Goal: Task Accomplishment & Management: Manage account settings

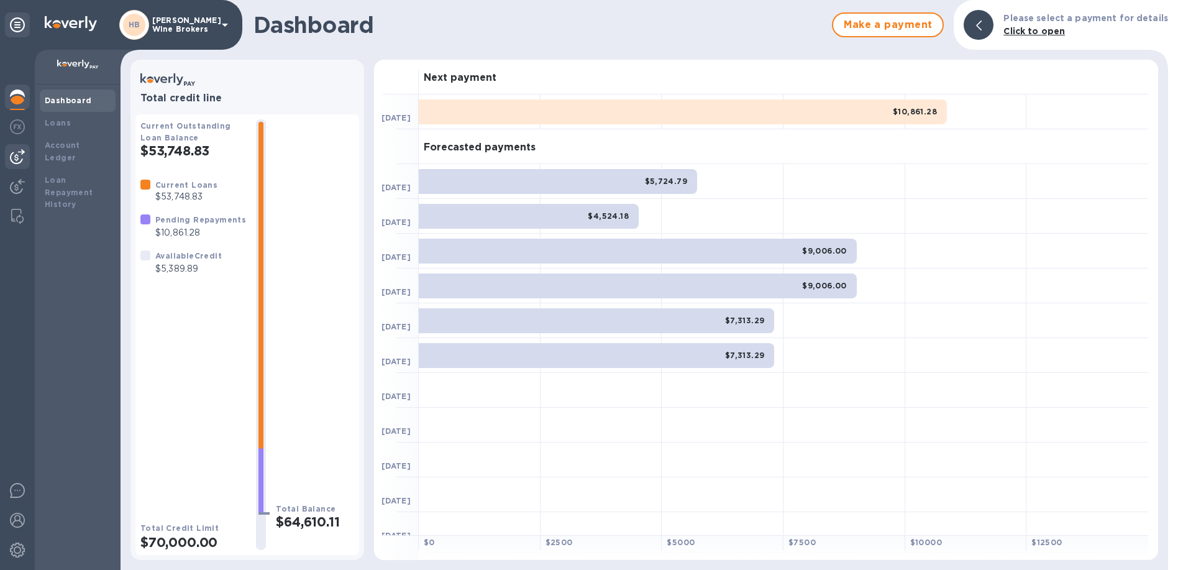
click at [18, 157] on img at bounding box center [17, 156] width 15 height 15
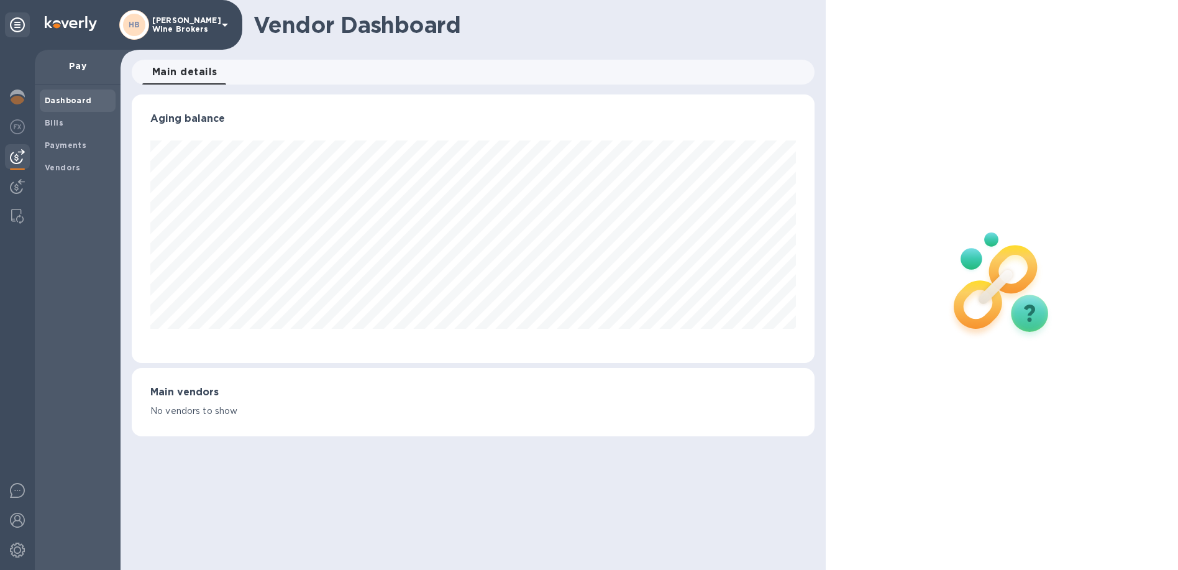
scroll to position [268, 682]
click at [56, 124] on b "Bills" at bounding box center [54, 122] width 19 height 9
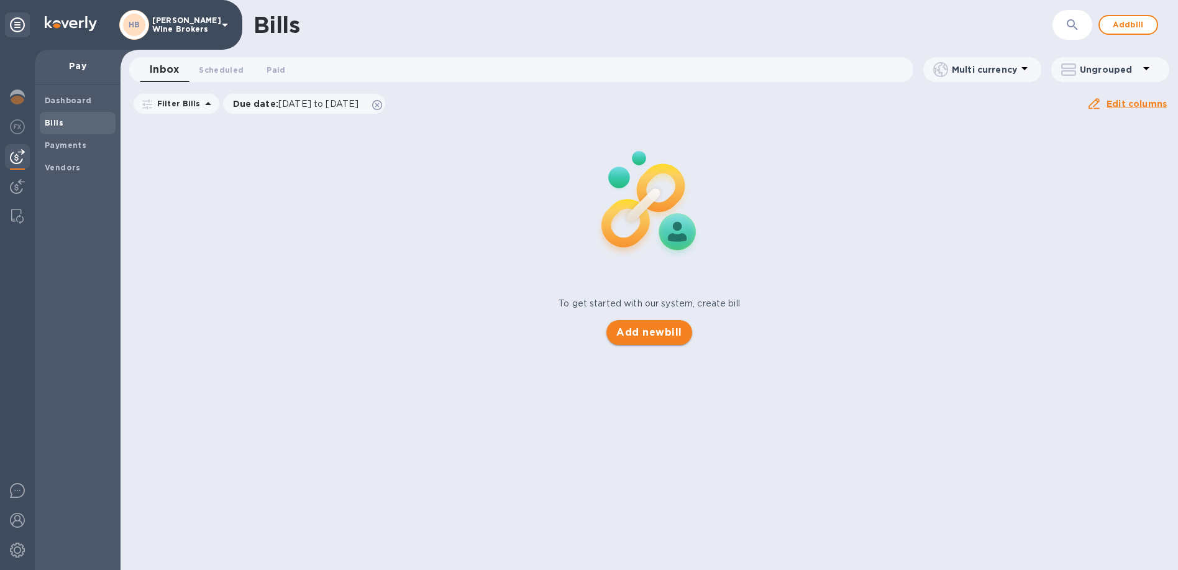
click at [659, 339] on span "Add new bill" at bounding box center [649, 332] width 65 height 15
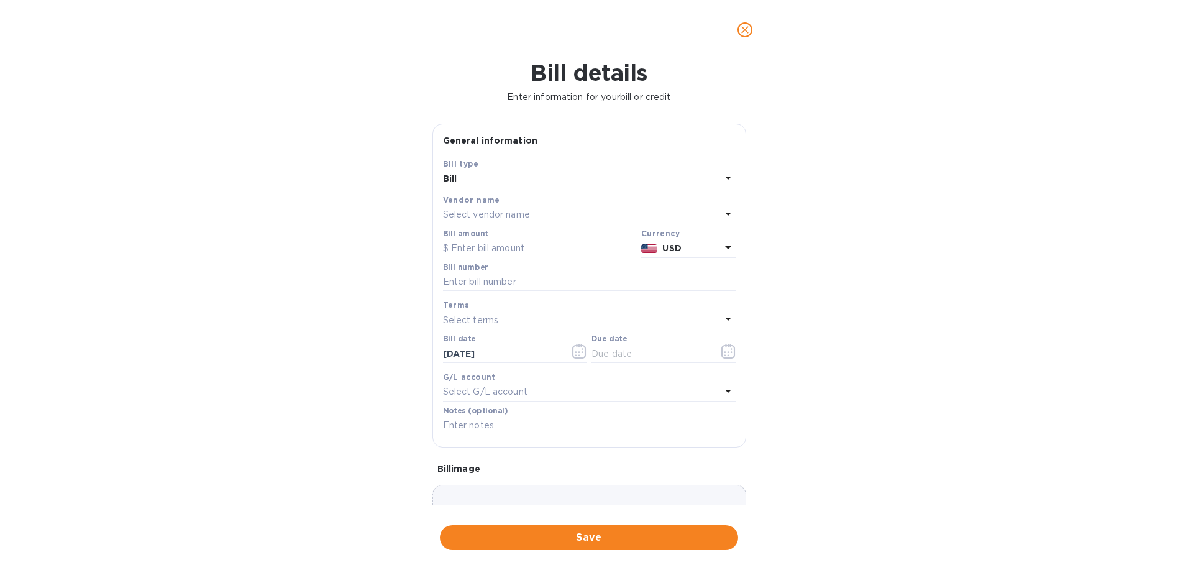
click at [485, 209] on p "Select vendor name" at bounding box center [486, 214] width 87 height 13
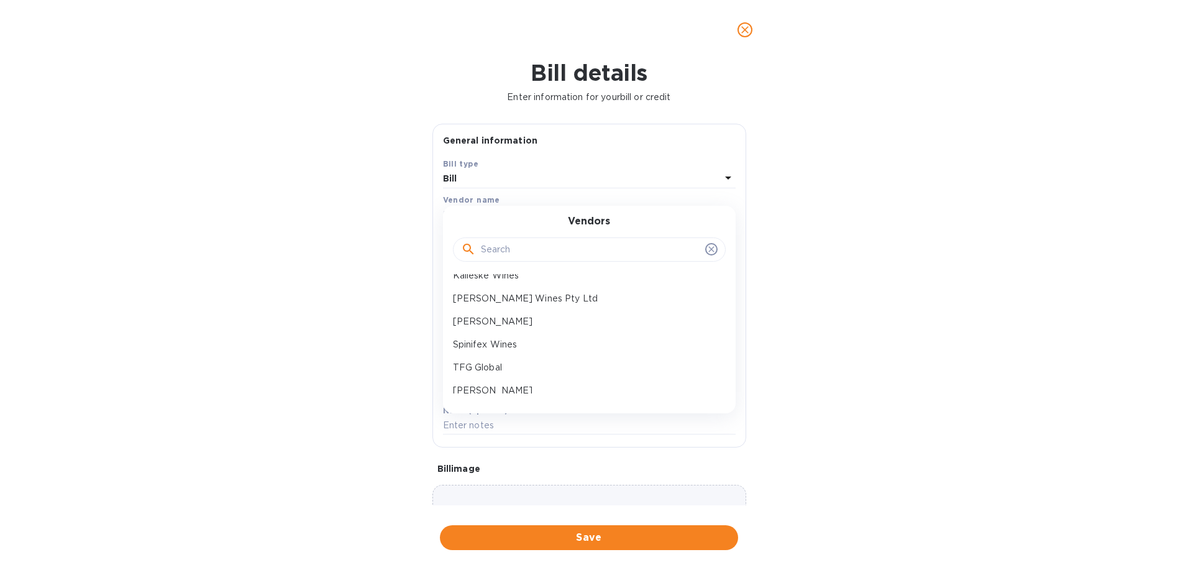
scroll to position [124, 0]
click at [536, 277] on p "[PERSON_NAME] Wines Pty Ltd" at bounding box center [584, 276] width 263 height 13
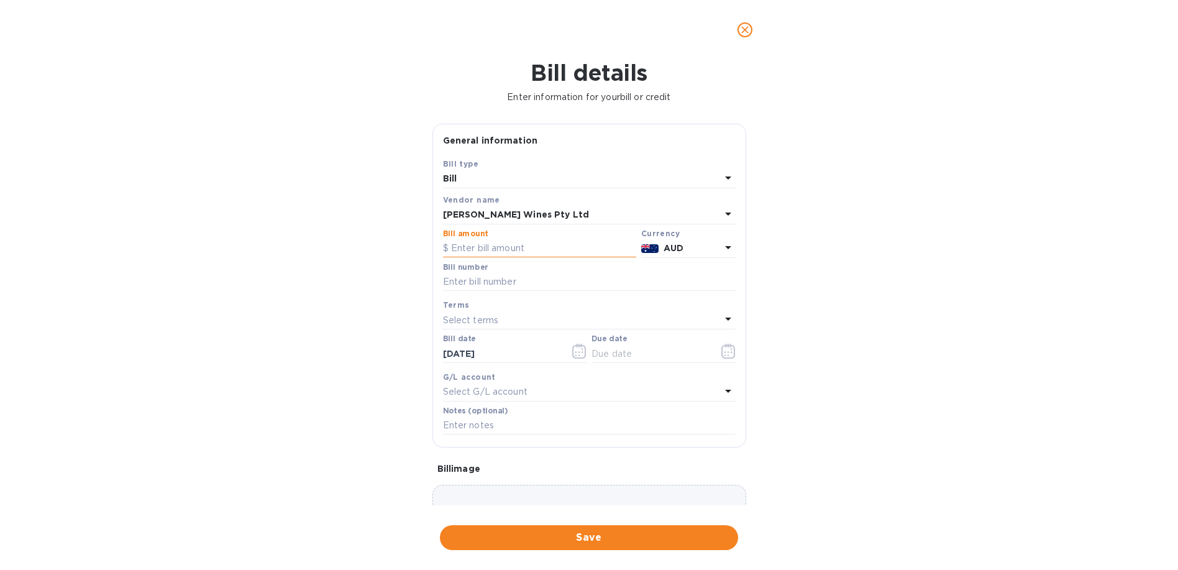
click at [500, 246] on input "text" at bounding box center [539, 248] width 193 height 19
type input "16,055"
click at [481, 282] on input "text" at bounding box center [589, 282] width 293 height 19
type input "247092"
click at [605, 526] on button "Save" at bounding box center [589, 537] width 298 height 25
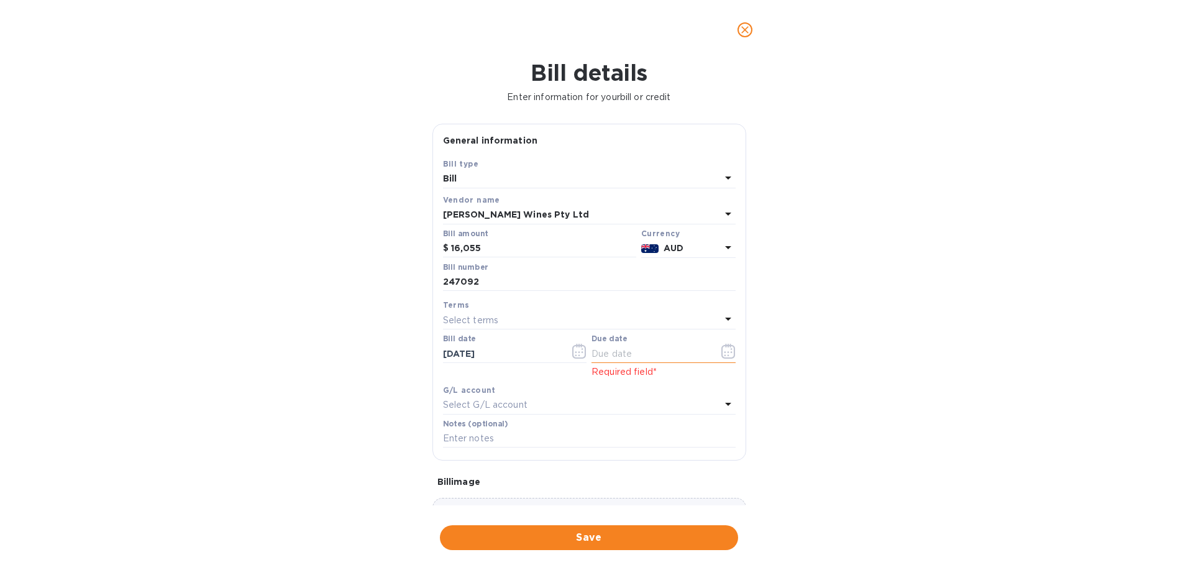
click at [725, 352] on icon "button" at bounding box center [729, 351] width 14 height 15
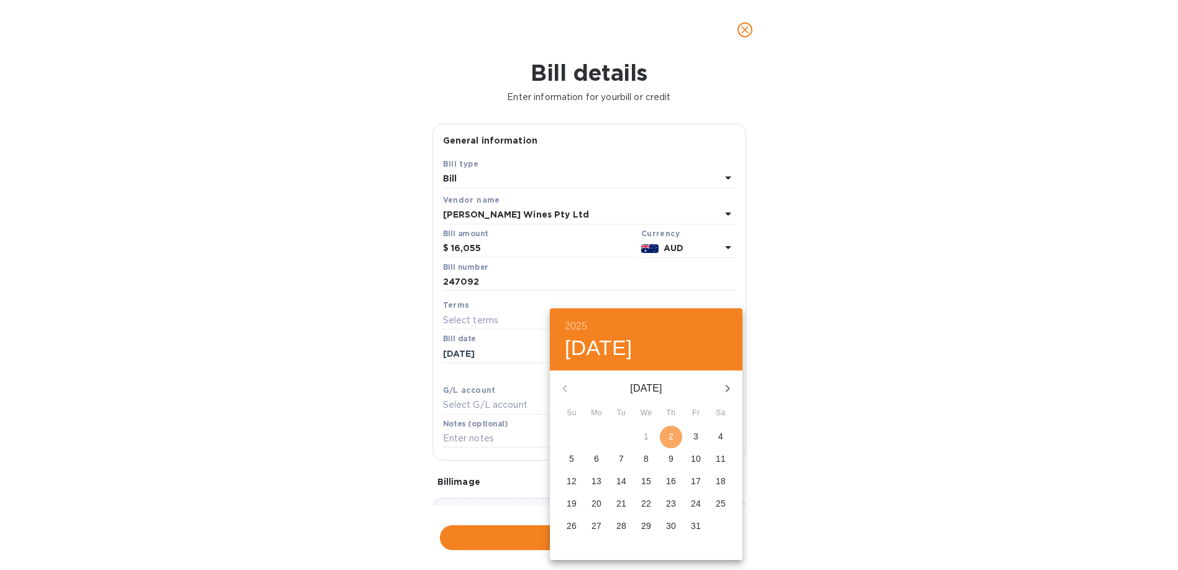
click at [673, 433] on p "2" at bounding box center [671, 436] width 5 height 12
type input "[DATE]"
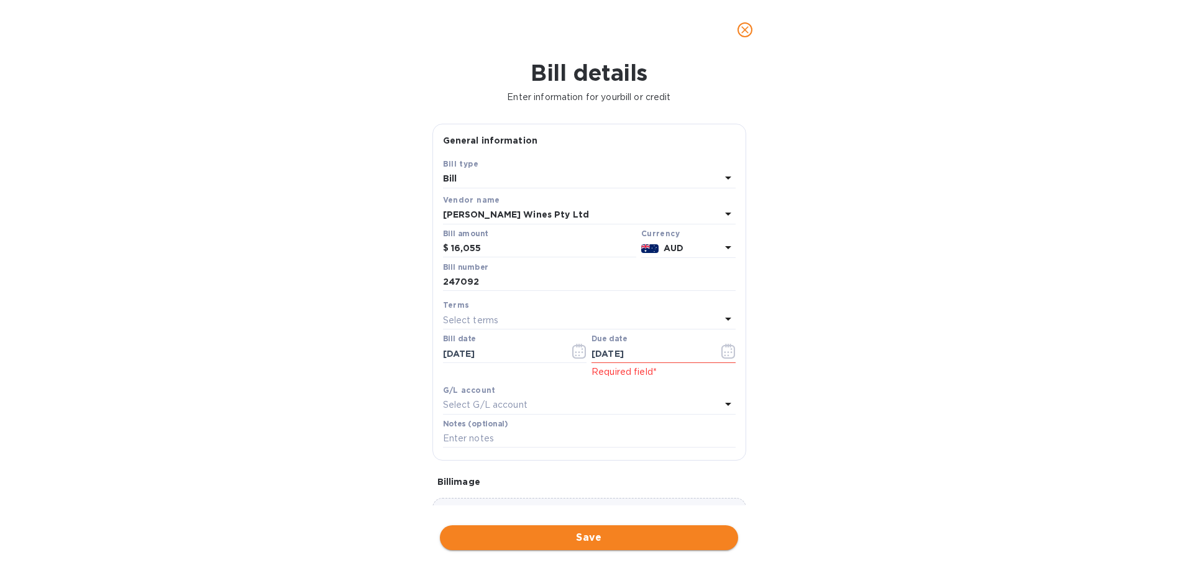
click at [562, 536] on span "Save" at bounding box center [589, 537] width 278 height 15
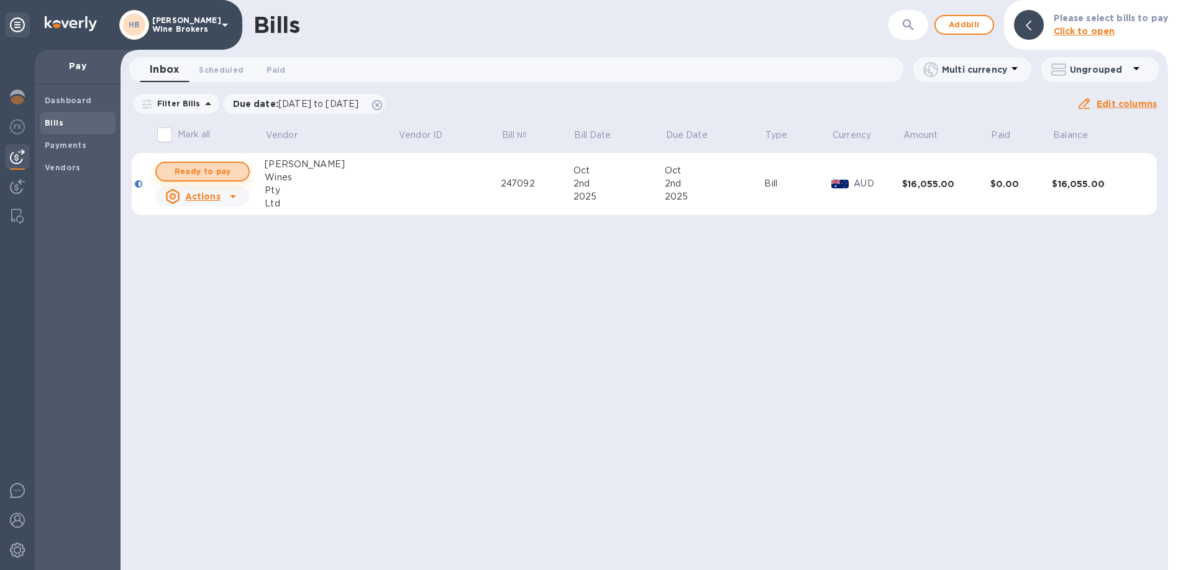
click at [211, 167] on span "Ready to pay" at bounding box center [203, 171] width 72 height 15
checkbox input "true"
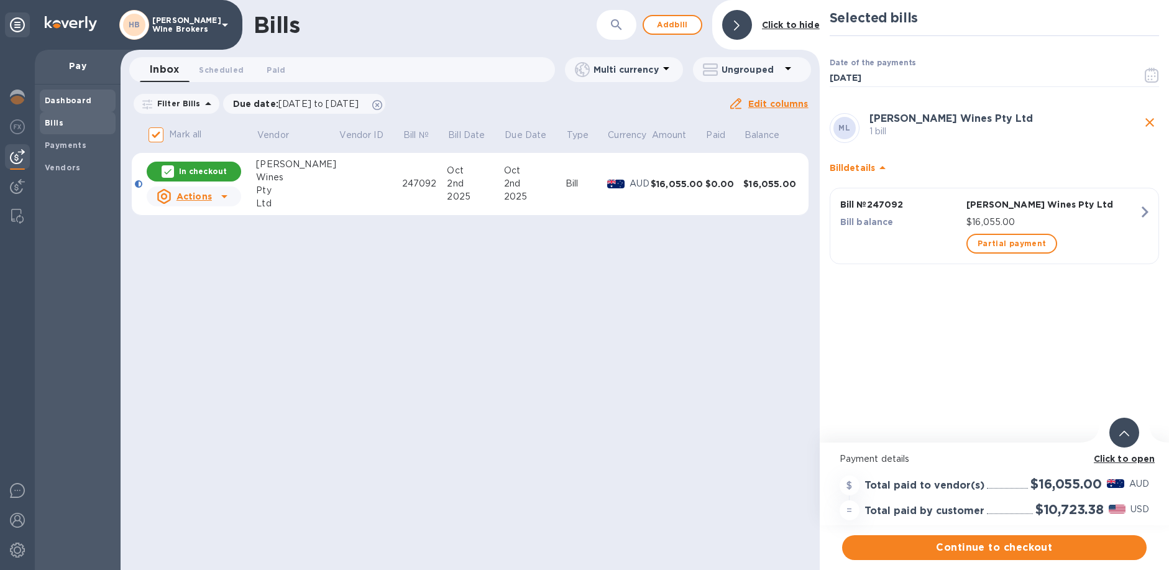
click at [73, 101] on b "Dashboard" at bounding box center [68, 100] width 47 height 9
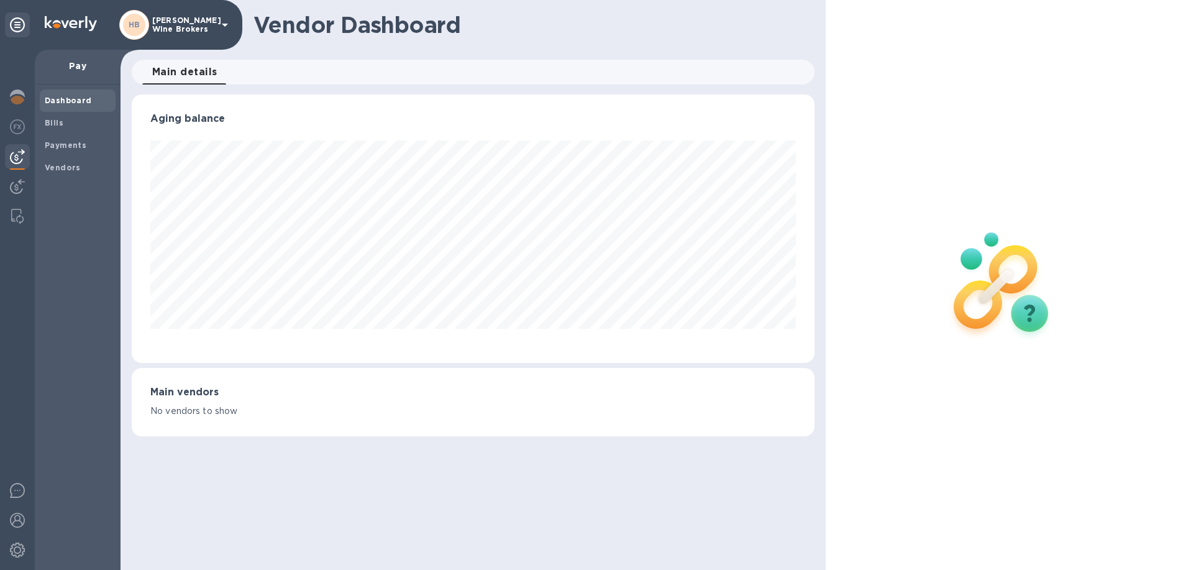
scroll to position [268, 677]
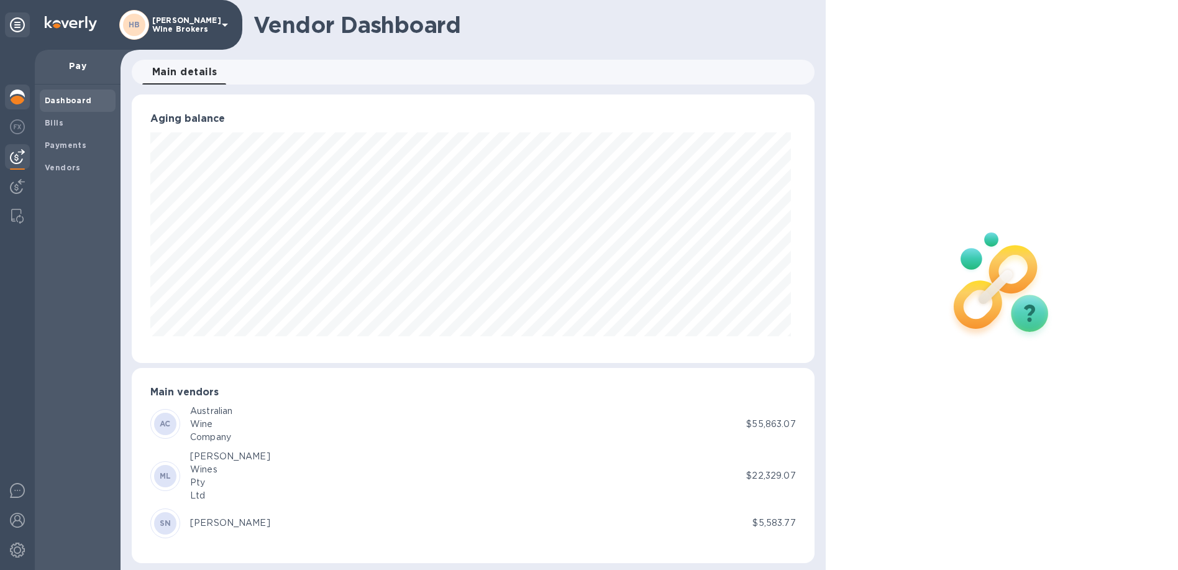
click at [12, 96] on img at bounding box center [17, 96] width 15 height 15
